Goal: Task Accomplishment & Management: Manage account settings

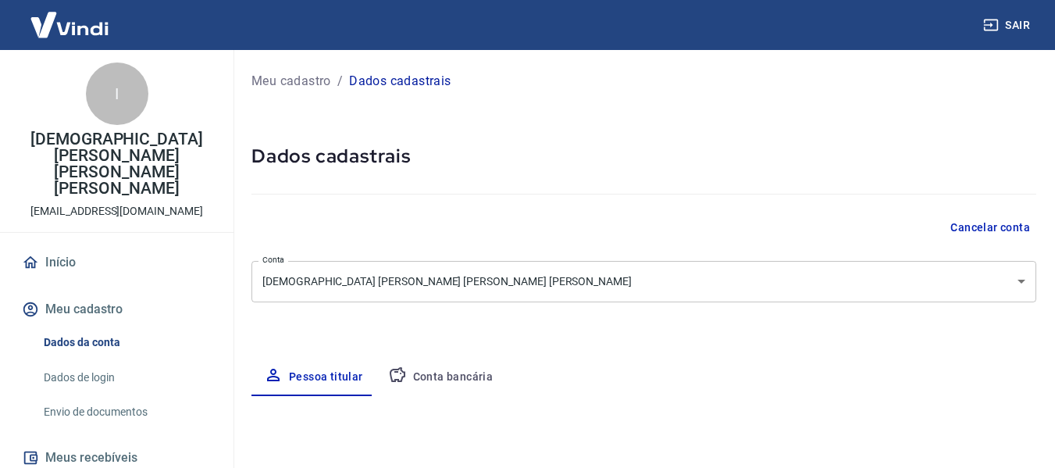
select select "MT"
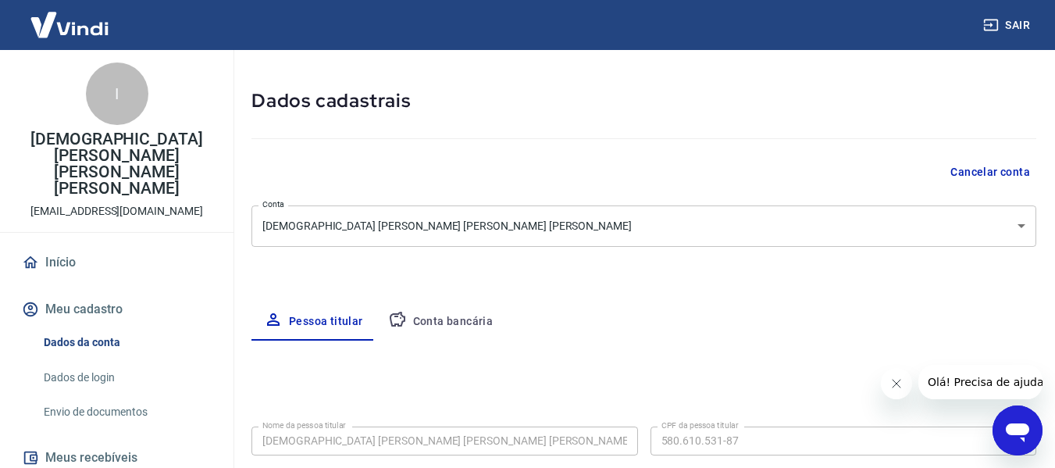
scroll to position [56, 0]
click at [469, 320] on button "Conta bancária" at bounding box center [440, 320] width 130 height 37
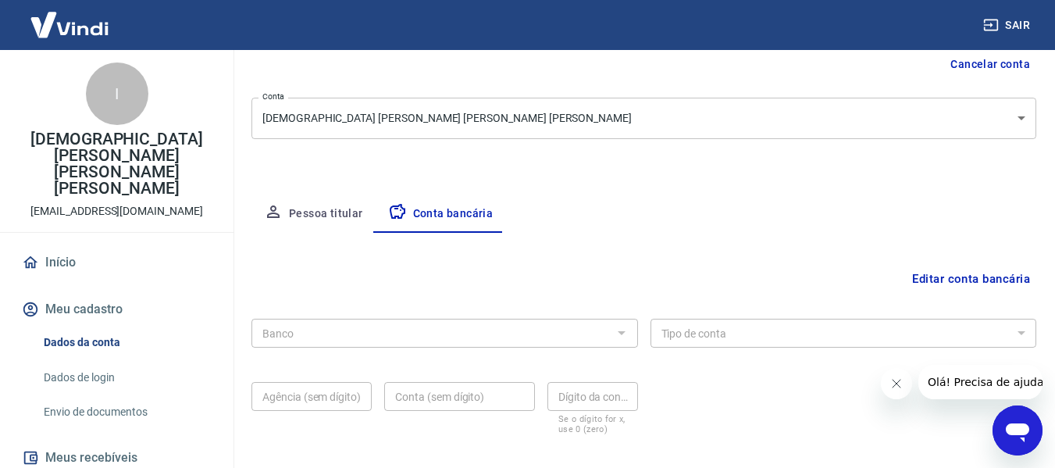
scroll to position [244, 0]
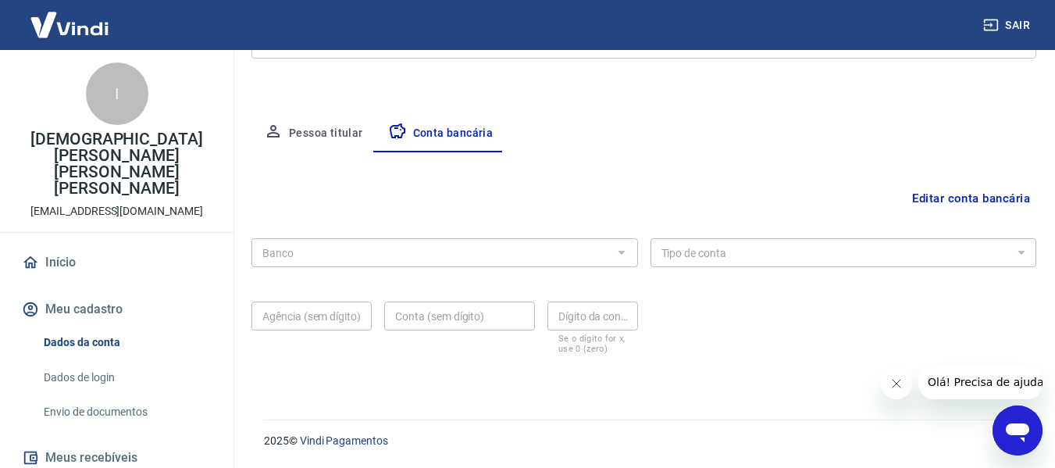
click at [623, 254] on div at bounding box center [620, 252] width 20 height 22
click at [615, 254] on div at bounding box center [620, 252] width 20 height 22
click at [943, 191] on button "Editar conta bancária" at bounding box center [970, 198] width 130 height 30
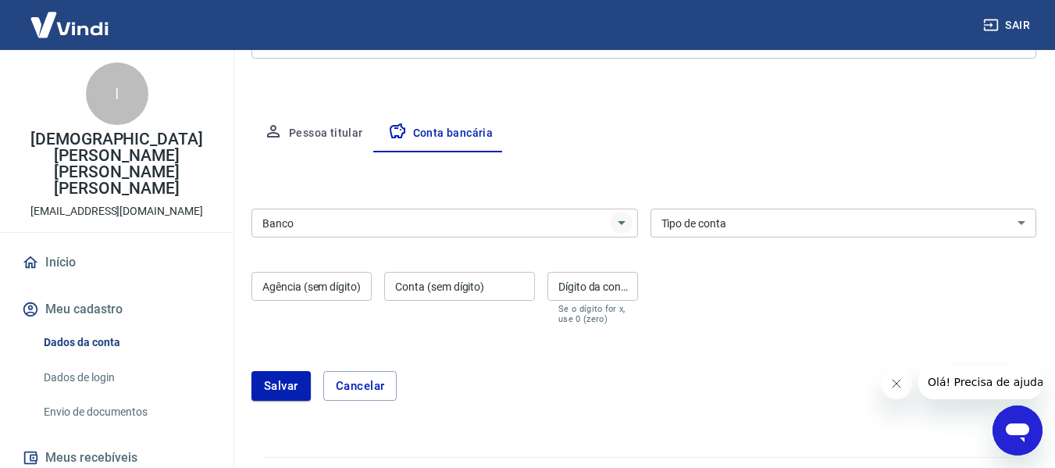
click at [621, 222] on icon "Abrir" at bounding box center [621, 223] width 8 height 4
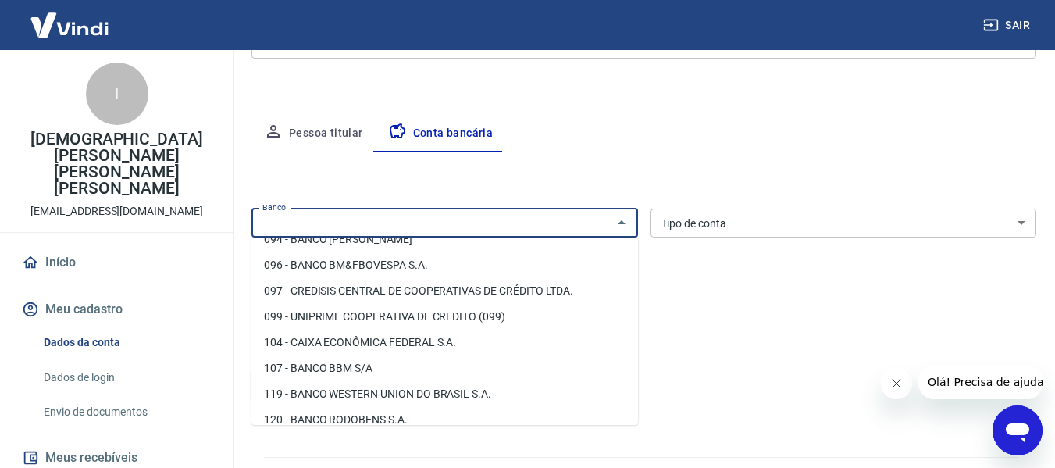
scroll to position [653, 0]
click at [459, 221] on input "Banco" at bounding box center [431, 223] width 351 height 20
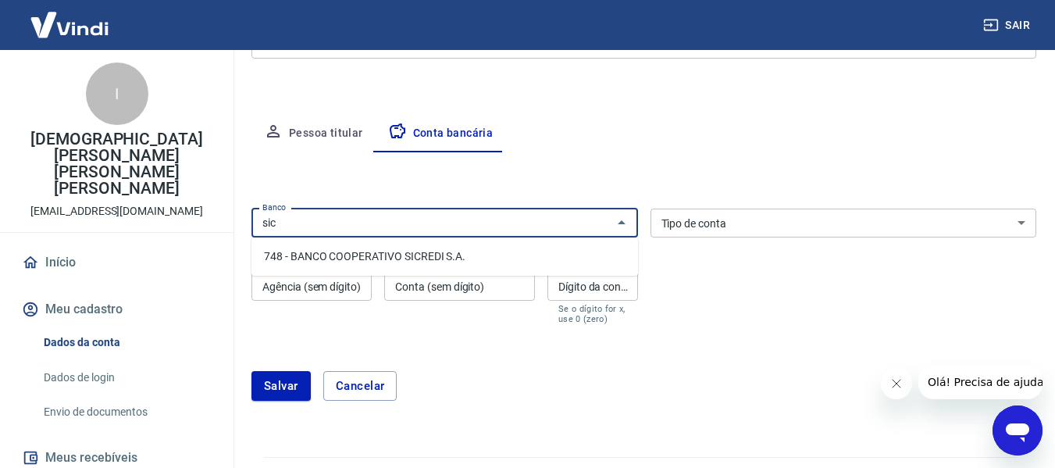
click at [430, 249] on li "748 - BANCO COOPERATIVO SICREDI S.A." at bounding box center [444, 257] width 386 height 26
type input "748 - BANCO COOPERATIVO SICREDI S.A."
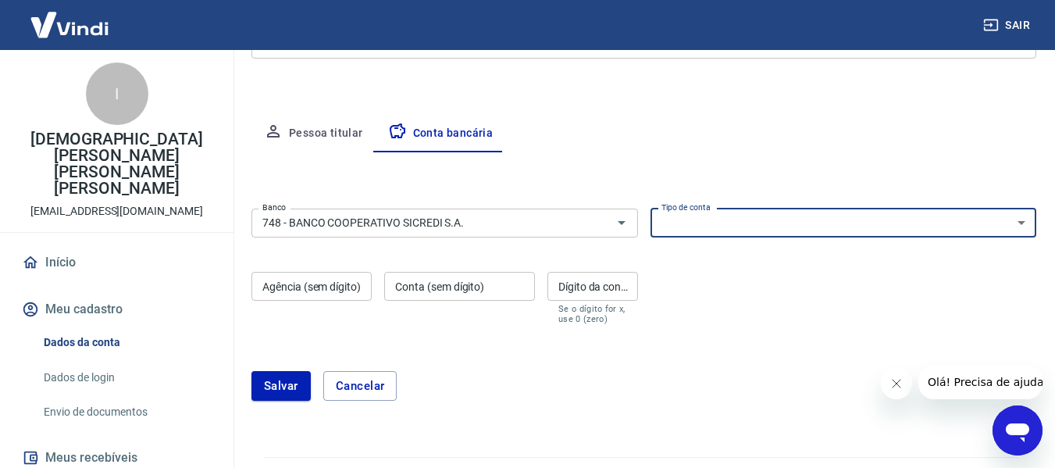
click at [1023, 221] on select "Conta Corrente Conta Poupança" at bounding box center [843, 222] width 386 height 29
select select "1"
click at [650, 208] on select "Conta Corrente Conta Poupança" at bounding box center [843, 222] width 386 height 29
click at [317, 288] on input "Agência (sem dígito)" at bounding box center [311, 286] width 120 height 29
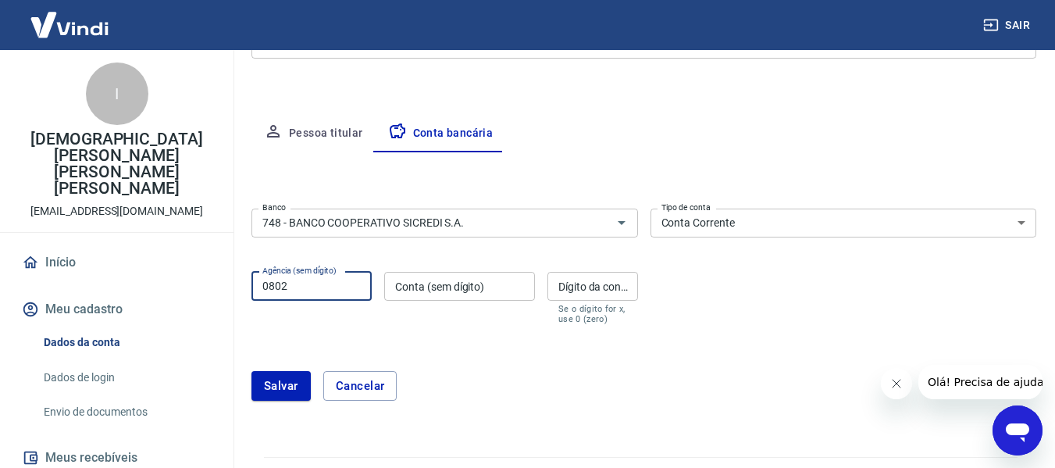
type input "0802"
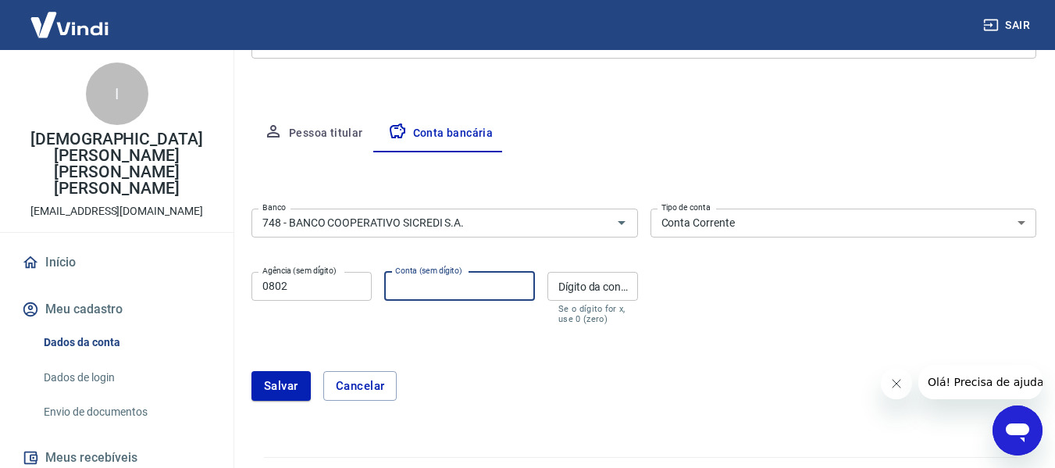
click at [468, 285] on input "Conta (sem dígito)" at bounding box center [459, 286] width 151 height 29
type input "51361"
click at [566, 291] on input "Dígito da conta" at bounding box center [592, 286] width 91 height 29
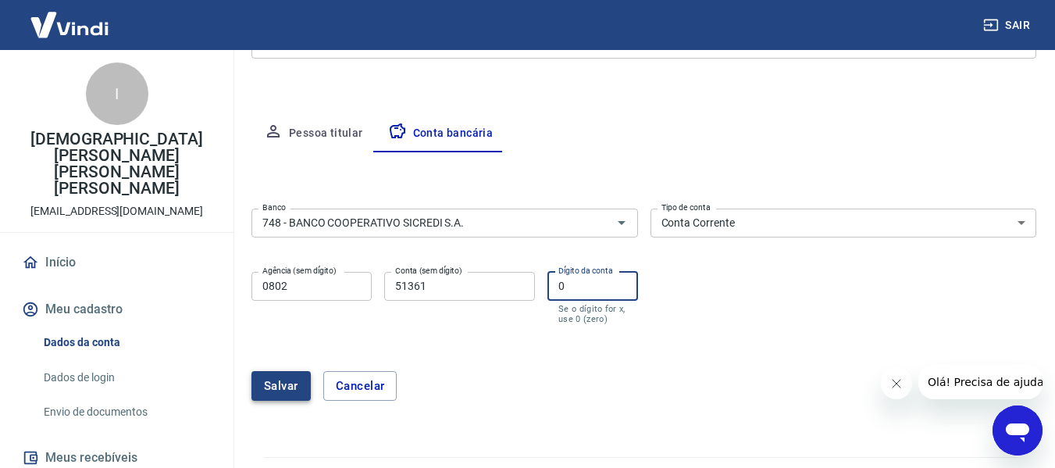
type input "0"
click at [283, 389] on button "Salvar" at bounding box center [280, 386] width 59 height 30
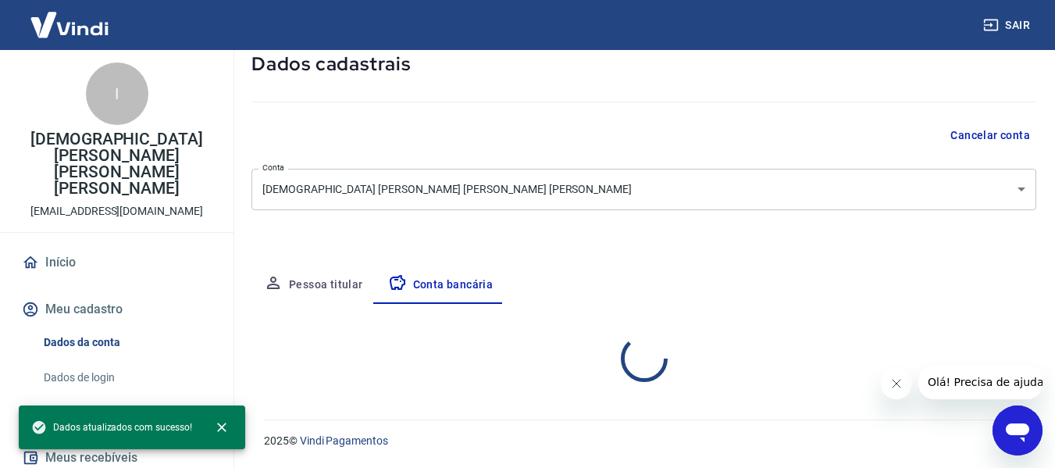
select select "1"
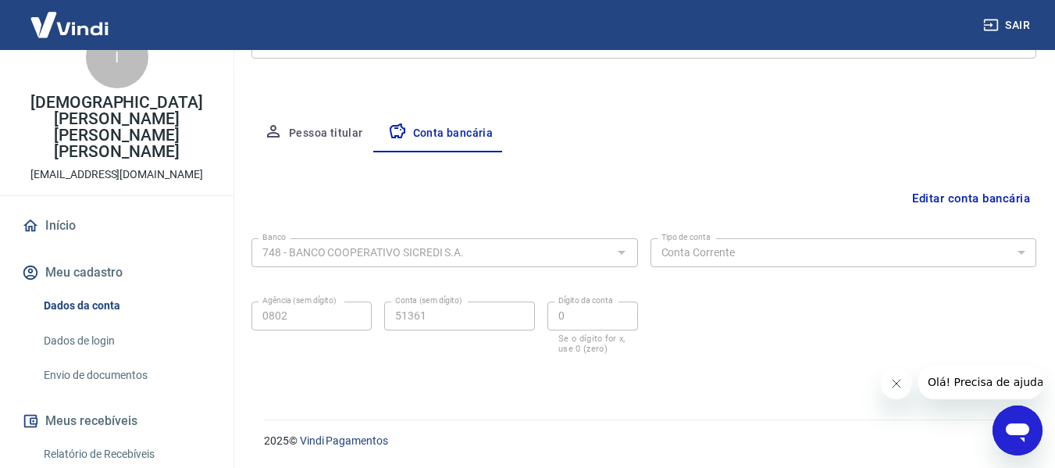
scroll to position [37, 0]
click at [80, 324] on link "Dados de login" at bounding box center [125, 340] width 177 height 32
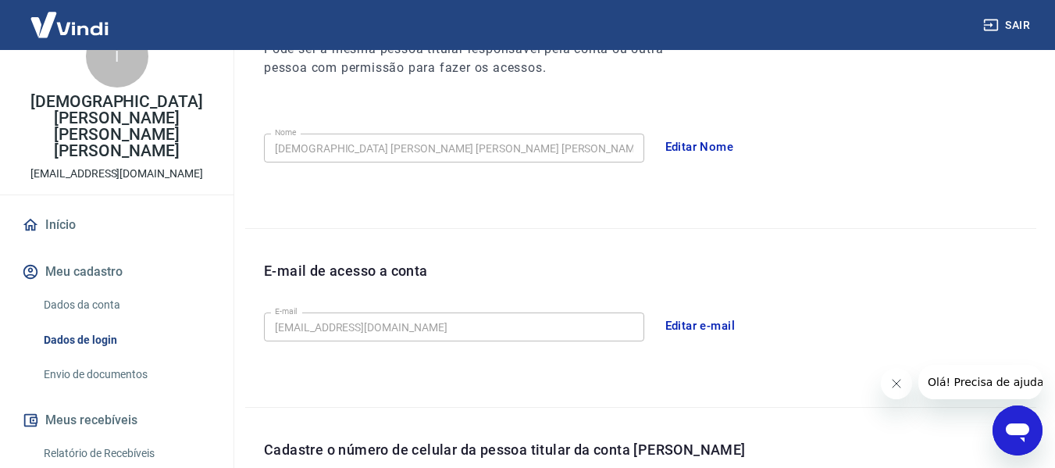
scroll to position [532, 0]
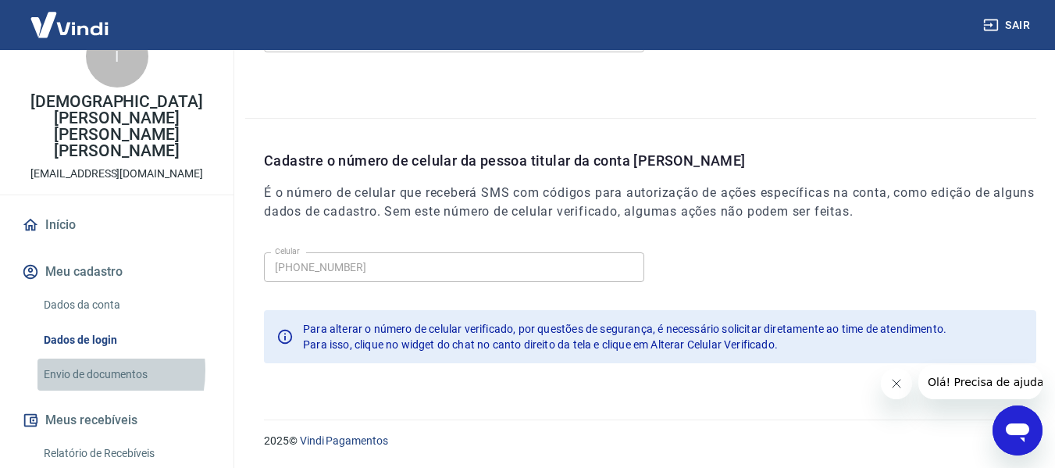
click at [77, 358] on link "Envio de documentos" at bounding box center [125, 374] width 177 height 32
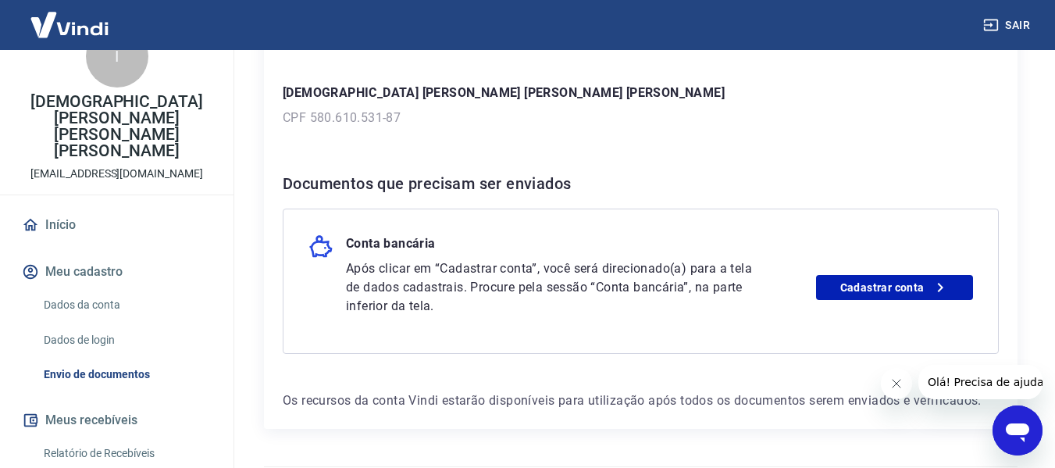
scroll to position [276, 0]
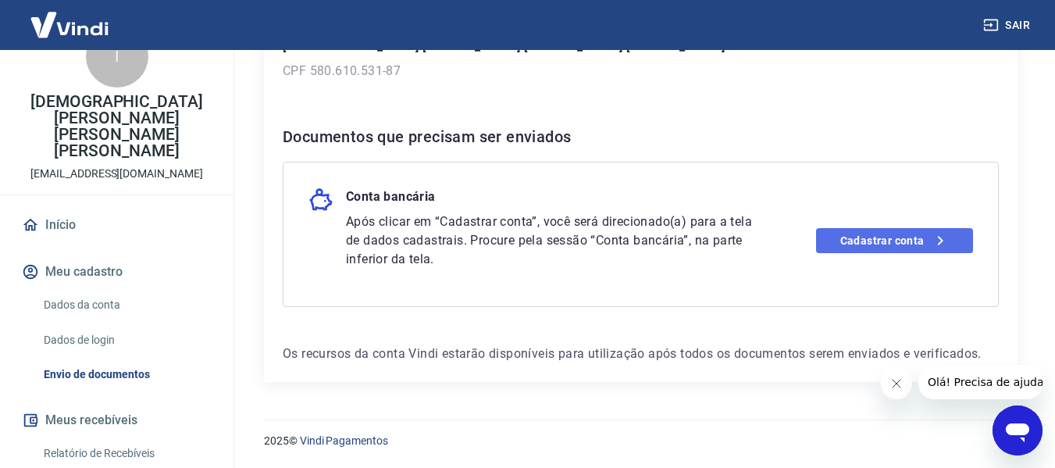
click at [903, 234] on link "Cadastrar conta" at bounding box center [894, 240] width 157 height 25
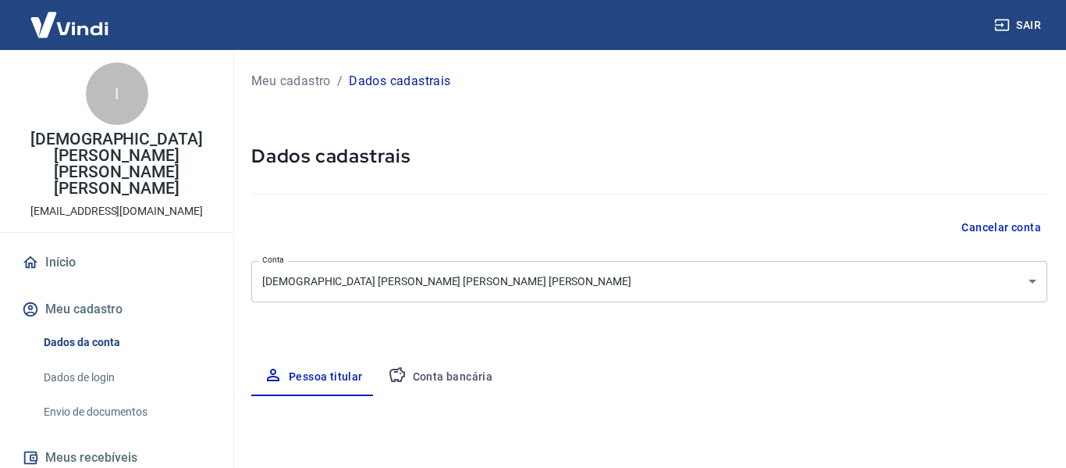
select select "MT"
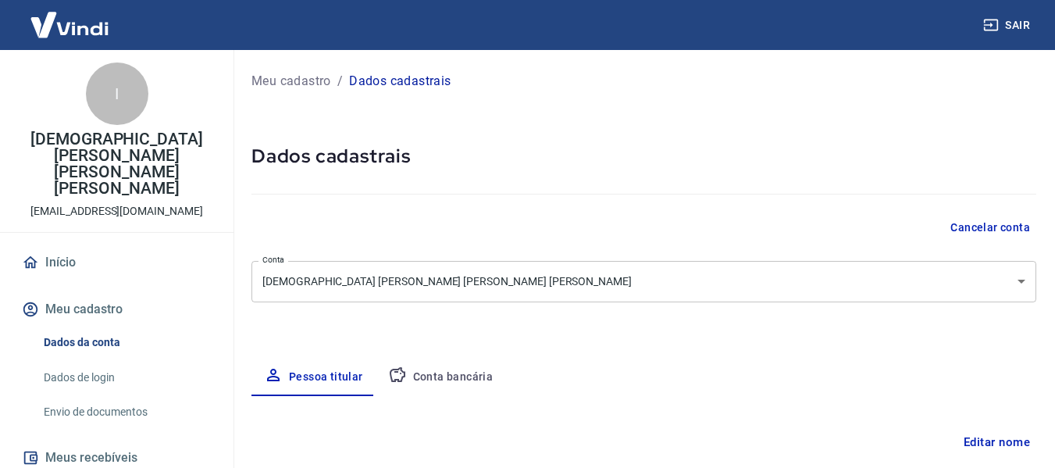
type input "580.610.531-87"
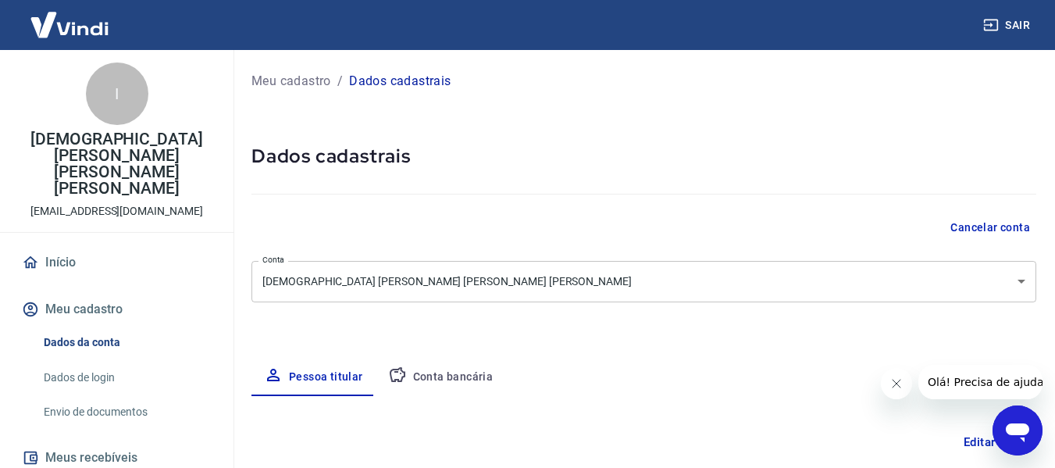
scroll to position [5, 0]
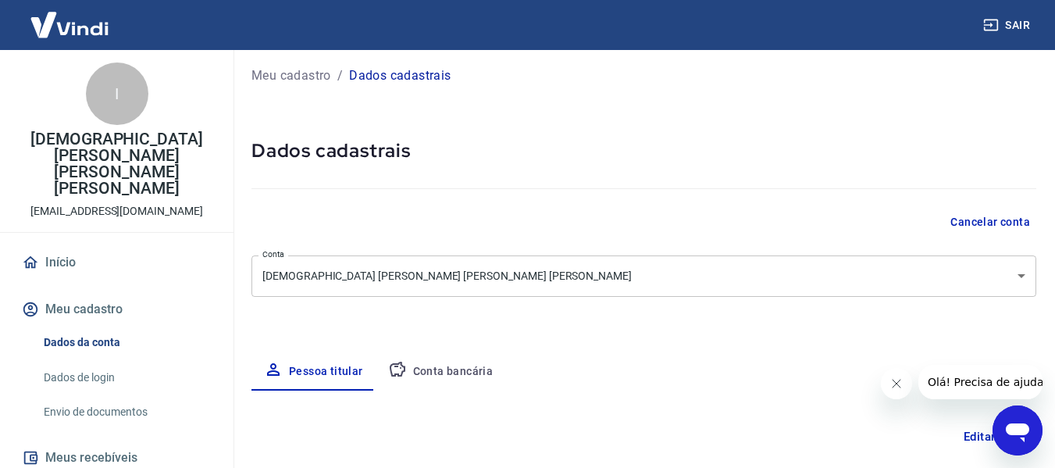
click at [456, 364] on button "Conta bancária" at bounding box center [440, 371] width 130 height 37
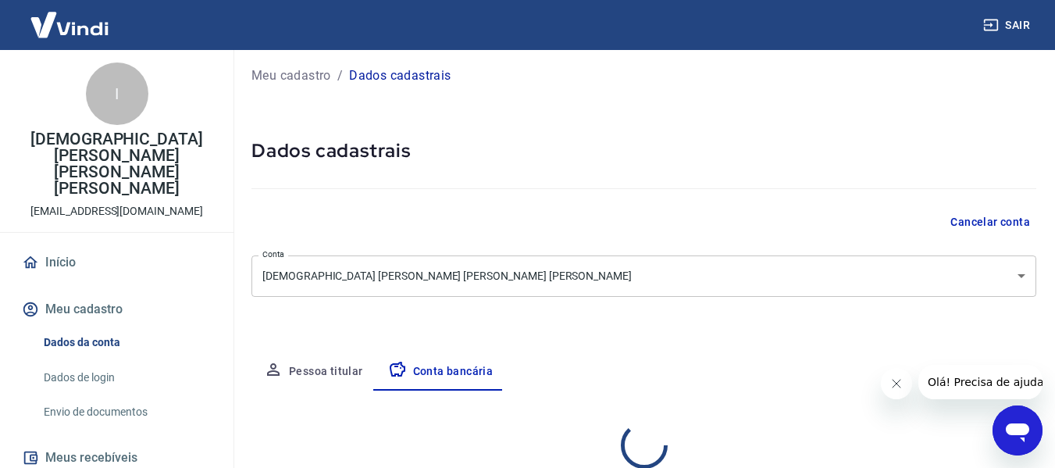
select select "1"
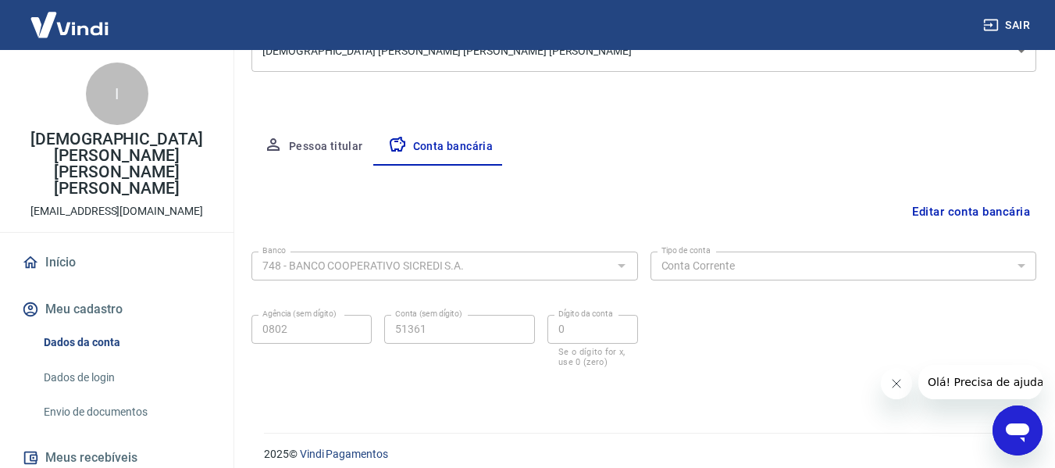
scroll to position [244, 0]
